Goal: Check status: Check status

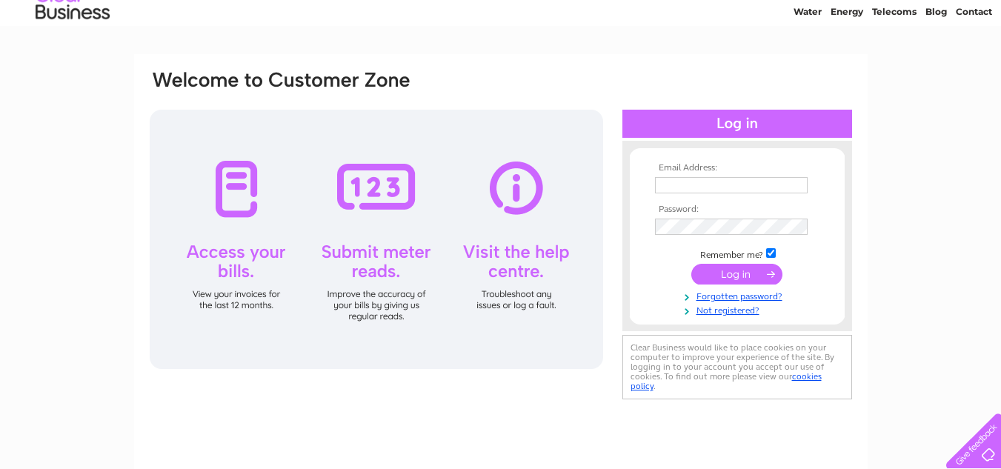
scroll to position [74, 0]
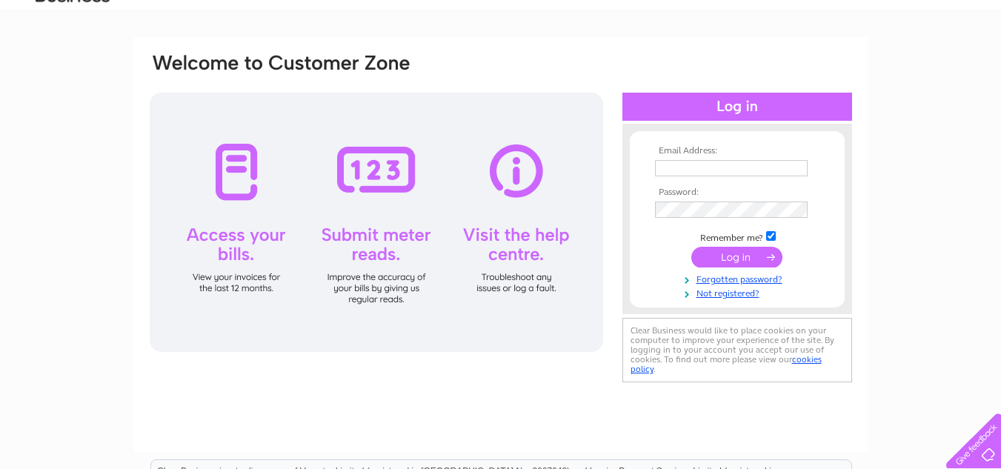
type input "allan37@talktalk.net"
click at [228, 172] on div at bounding box center [376, 222] width 453 height 259
click at [238, 273] on div at bounding box center [376, 222] width 453 height 259
click at [740, 250] on input "submit" at bounding box center [736, 257] width 91 height 21
click at [740, 253] on input "submit" at bounding box center [736, 257] width 91 height 21
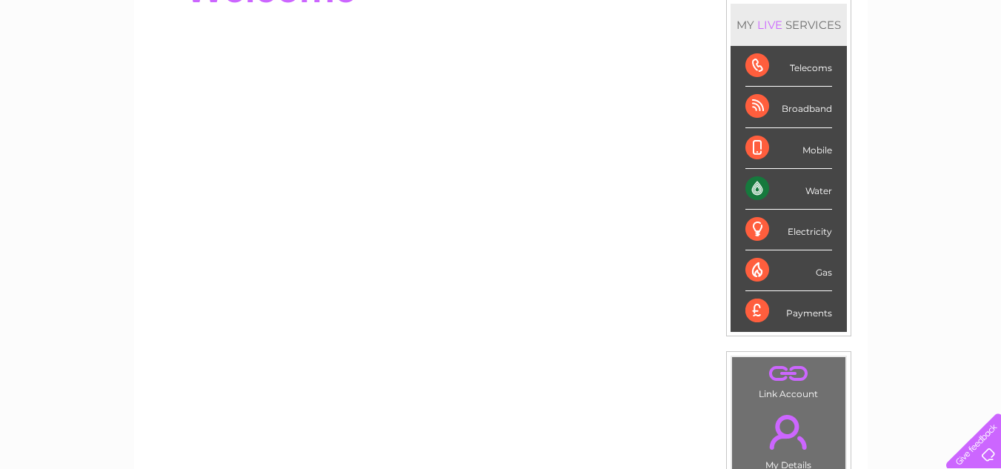
scroll to position [74, 0]
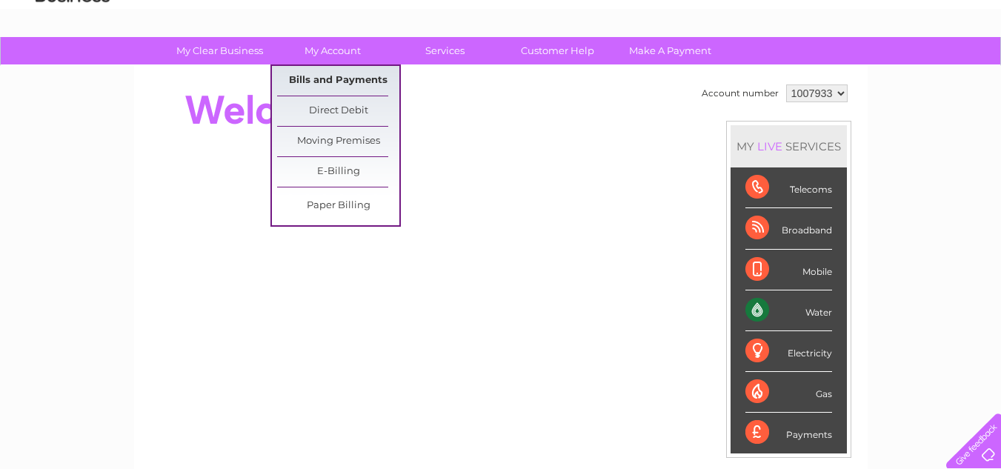
click at [329, 76] on link "Bills and Payments" at bounding box center [338, 81] width 122 height 30
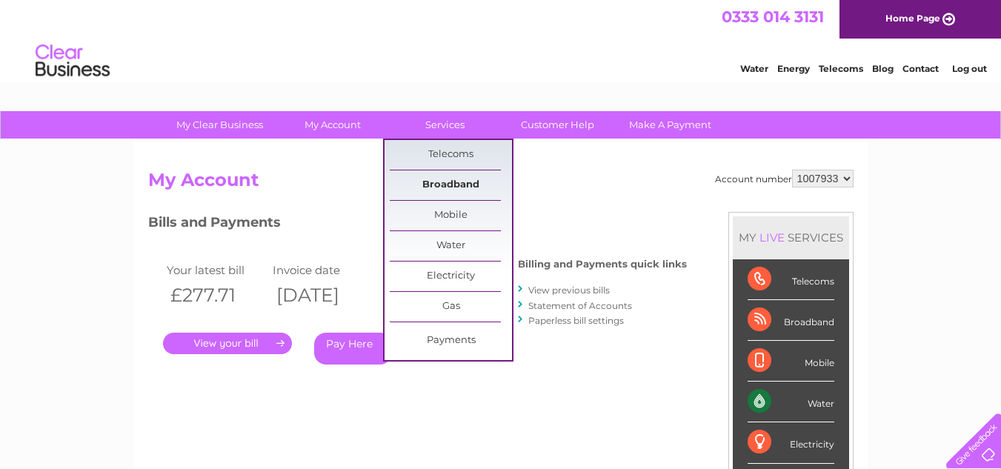
click at [453, 180] on link "Broadband" at bounding box center [451, 185] width 122 height 30
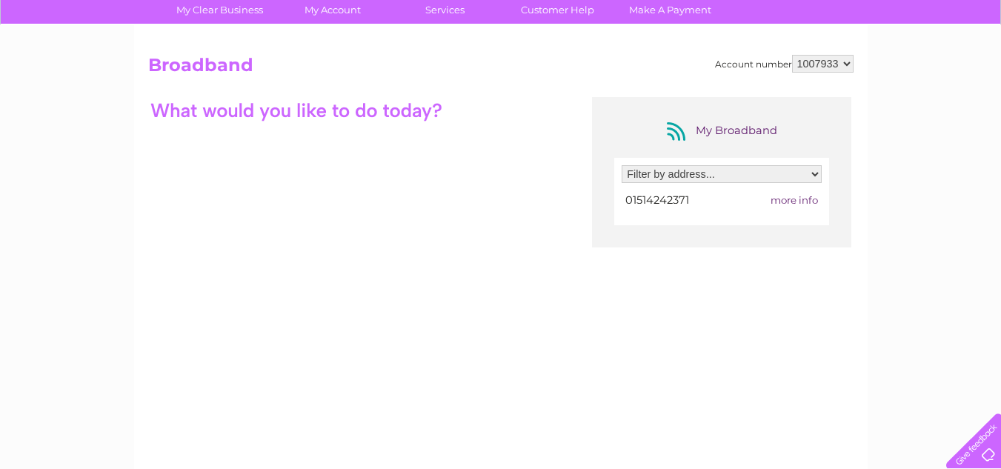
scroll to position [74, 0]
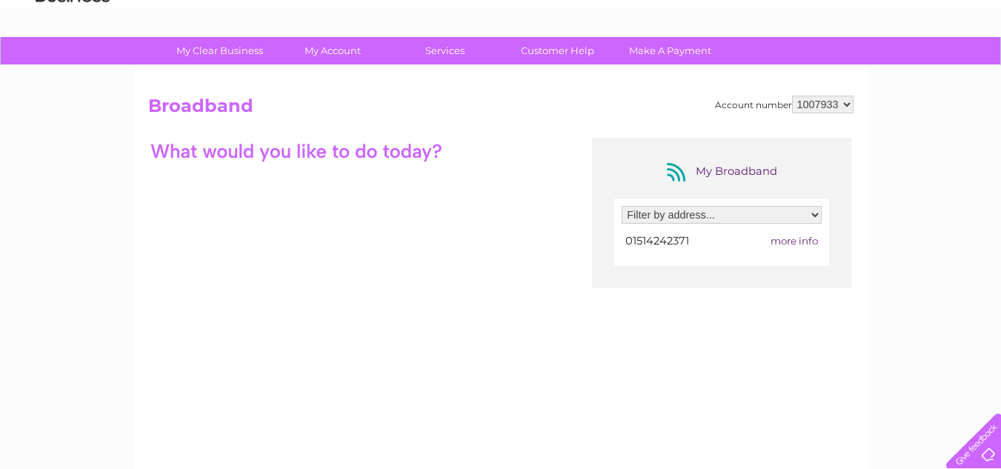
click at [816, 213] on select "Filter by address... RAOB INSTITUTE SAYCE STREET, WIDNES, CHESHIRE, WA8 6EE" at bounding box center [721, 215] width 200 height 18
click at [854, 187] on div "Account number 1007933 Broadband My Broadband Filter by address... RAOB INSTITU…" at bounding box center [500, 294] width 733 height 457
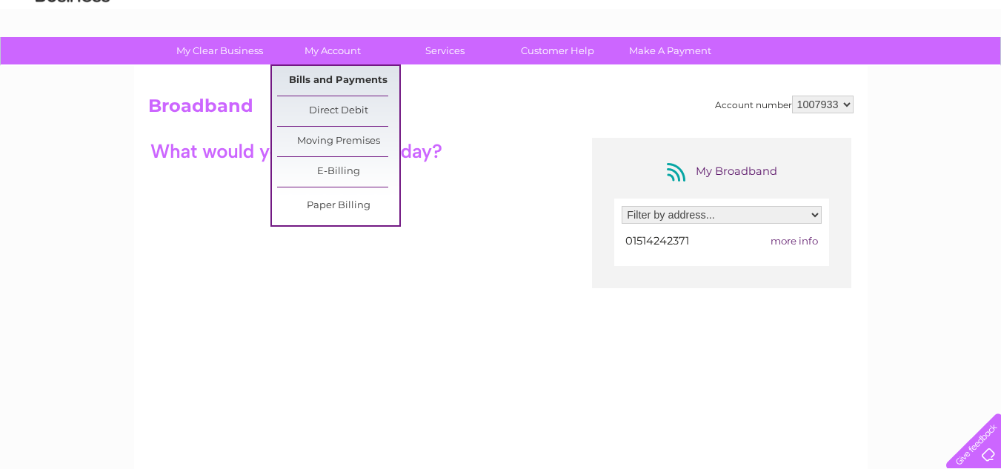
click at [330, 76] on link "Bills and Payments" at bounding box center [338, 81] width 122 height 30
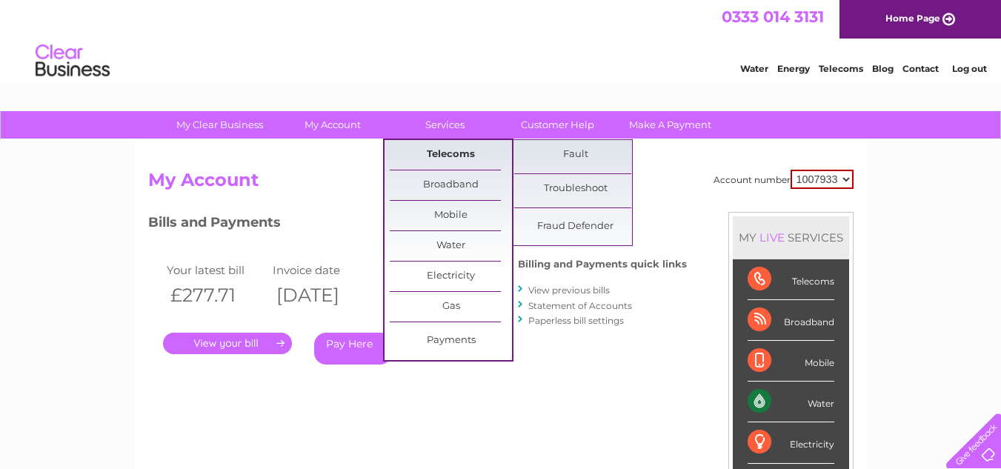
click at [436, 150] on link "Telecoms" at bounding box center [451, 155] width 122 height 30
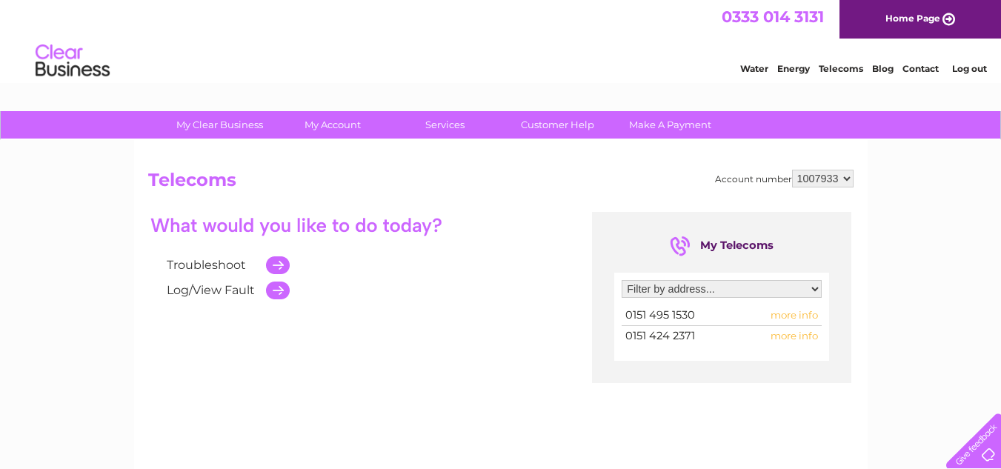
click at [776, 308] on td "more info" at bounding box center [779, 315] width 83 height 20
click at [774, 313] on span "more info" at bounding box center [793, 315] width 47 height 12
click at [793, 311] on span "more info" at bounding box center [793, 315] width 47 height 12
click at [792, 336] on span "more info" at bounding box center [793, 336] width 47 height 12
drag, startPoint x: 783, startPoint y: 310, endPoint x: 776, endPoint y: 314, distance: 8.0
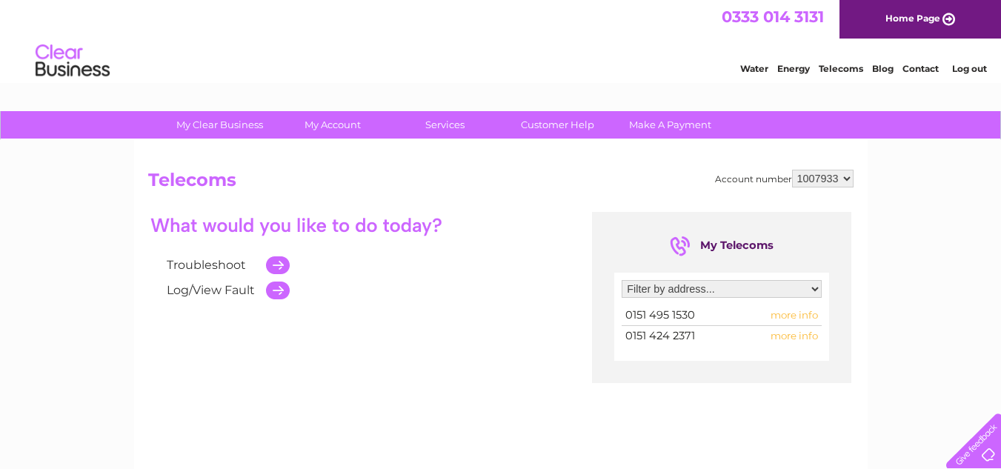
click at [776, 314] on span "more info" at bounding box center [793, 315] width 47 height 12
click at [814, 286] on select "Filter by address... Raob Institute, Sayce Street, Widnes, WA8 6EE" at bounding box center [721, 289] width 200 height 18
select select "1731983"
click at [621, 280] on select "Filter by address... Raob Institute, Sayce Street, Widnes, WA8 6EE" at bounding box center [721, 289] width 200 height 18
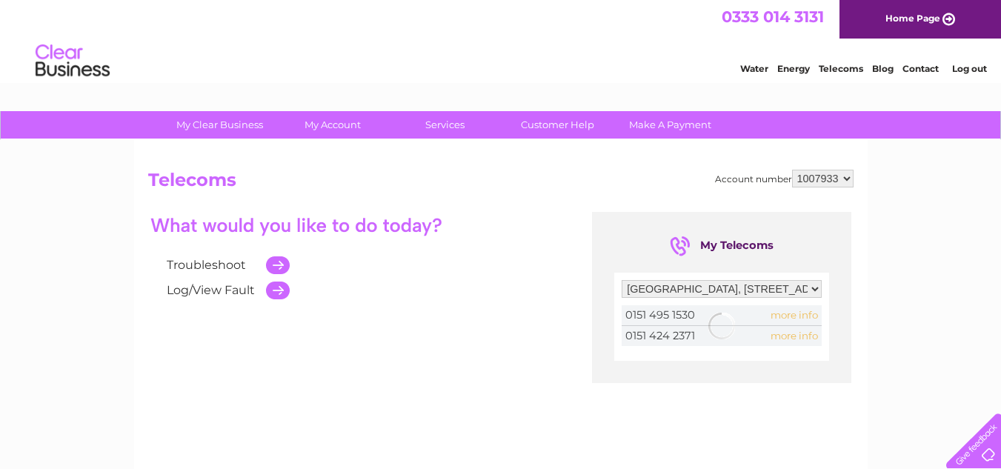
click at [799, 313] on div at bounding box center [721, 325] width 200 height 41
click at [793, 311] on span "more info" at bounding box center [793, 315] width 47 height 12
click at [800, 310] on span "more info" at bounding box center [793, 315] width 47 height 12
click at [795, 334] on span "more info" at bounding box center [793, 336] width 47 height 12
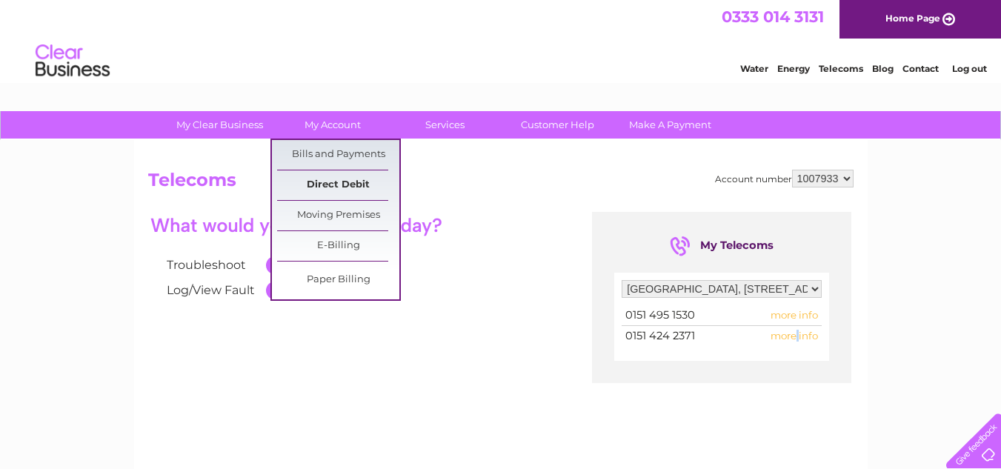
click at [325, 179] on link "Direct Debit" at bounding box center [338, 185] width 122 height 30
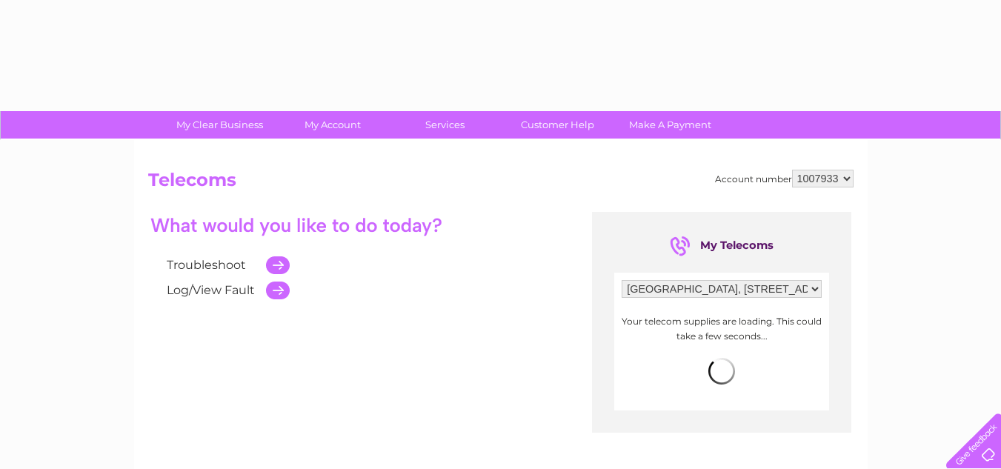
select select "1731983"
